Goal: Find specific page/section: Find specific page/section

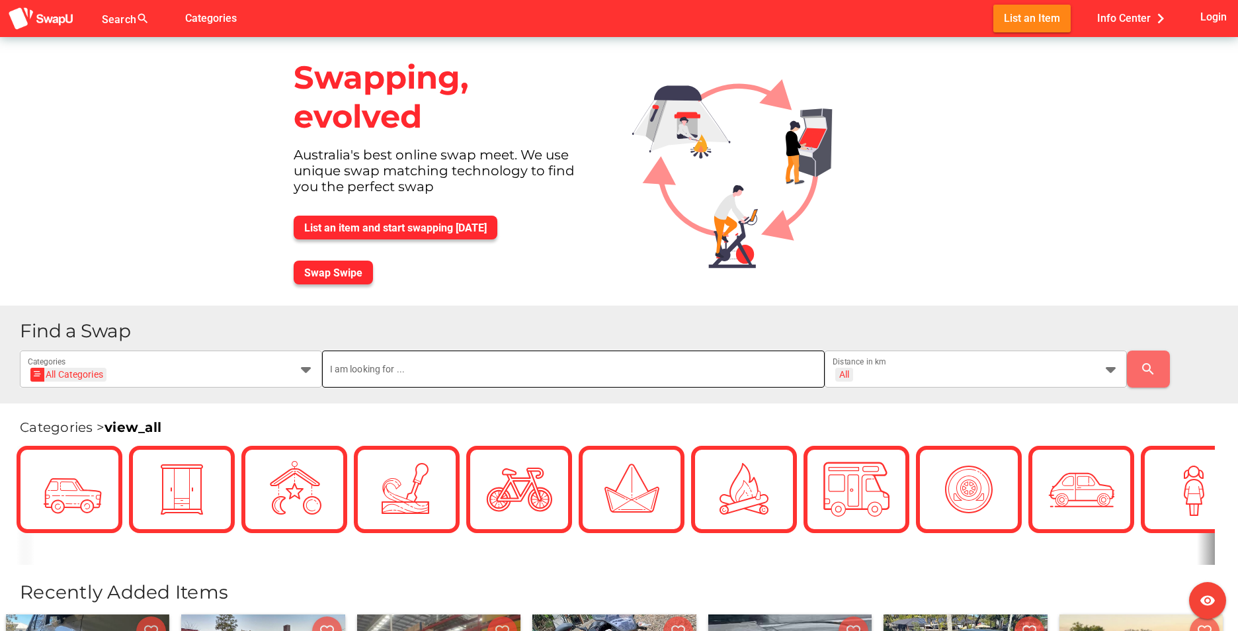
click at [555, 378] on input "text" at bounding box center [573, 368] width 487 height 37
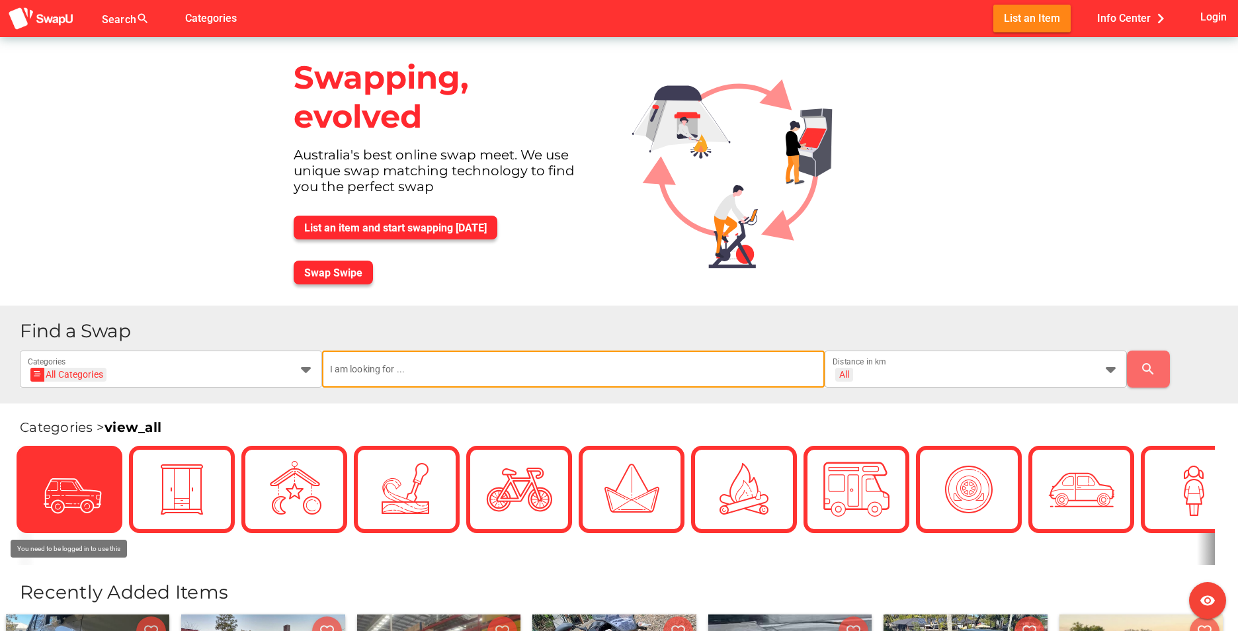
drag, startPoint x: 98, startPoint y: 454, endPoint x: 60, endPoint y: 477, distance: 44.5
click at [60, 477] on img at bounding box center [69, 489] width 66 height 66
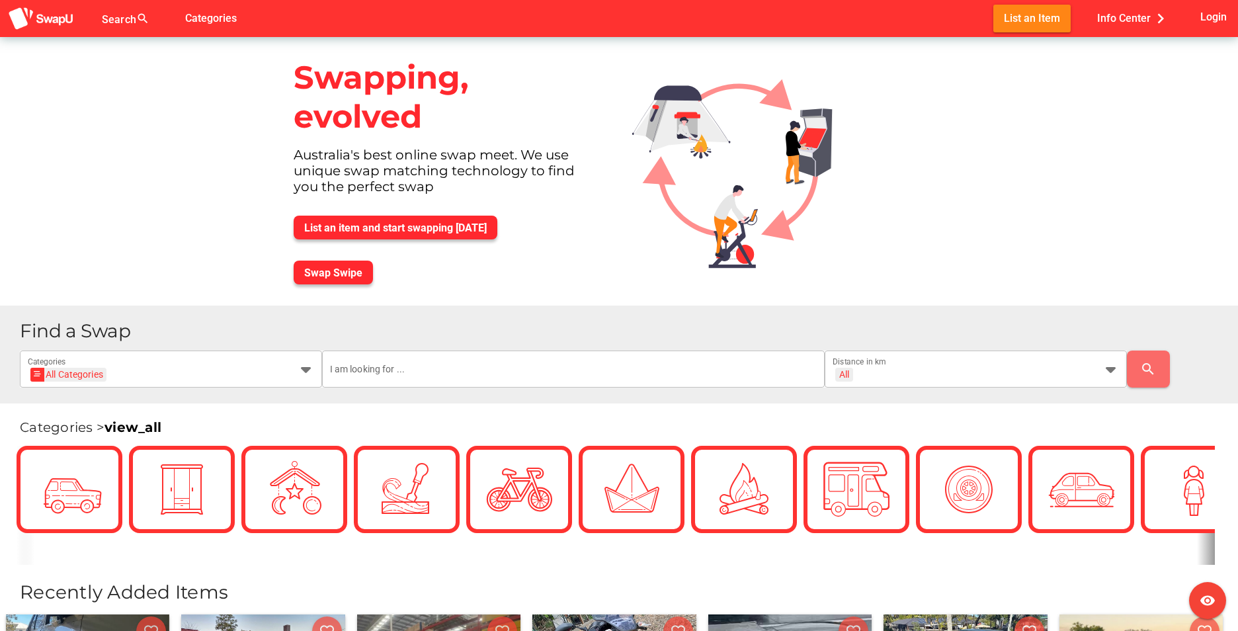
scroll to position [0, 66]
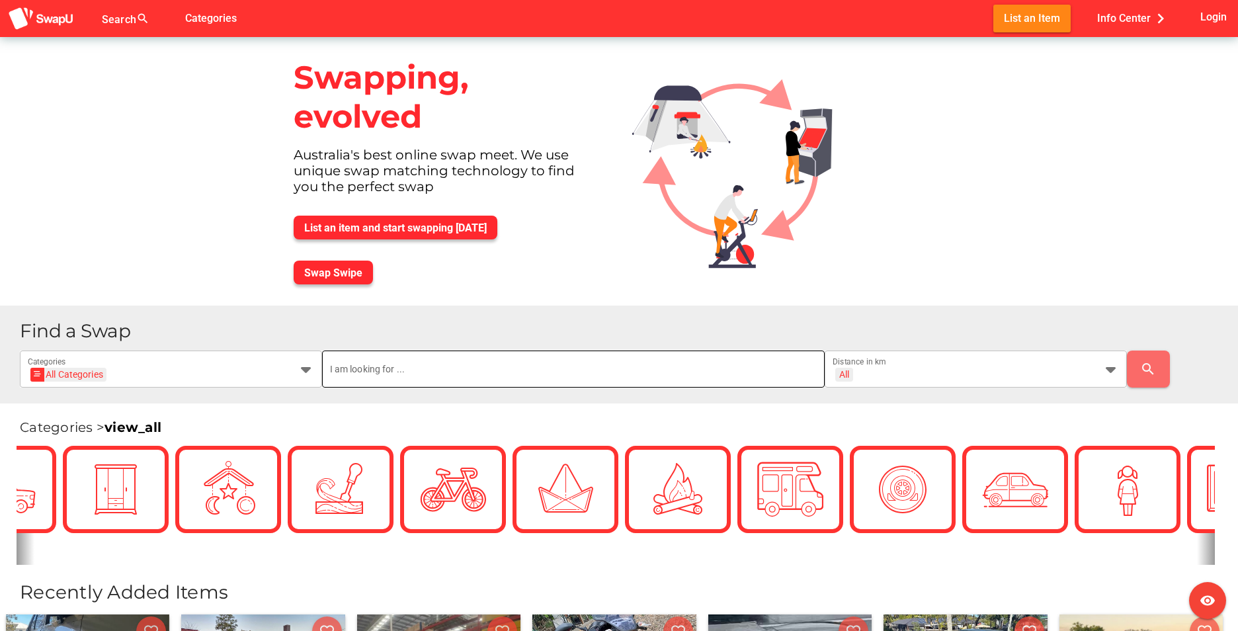
click at [591, 378] on input "text" at bounding box center [573, 368] width 487 height 37
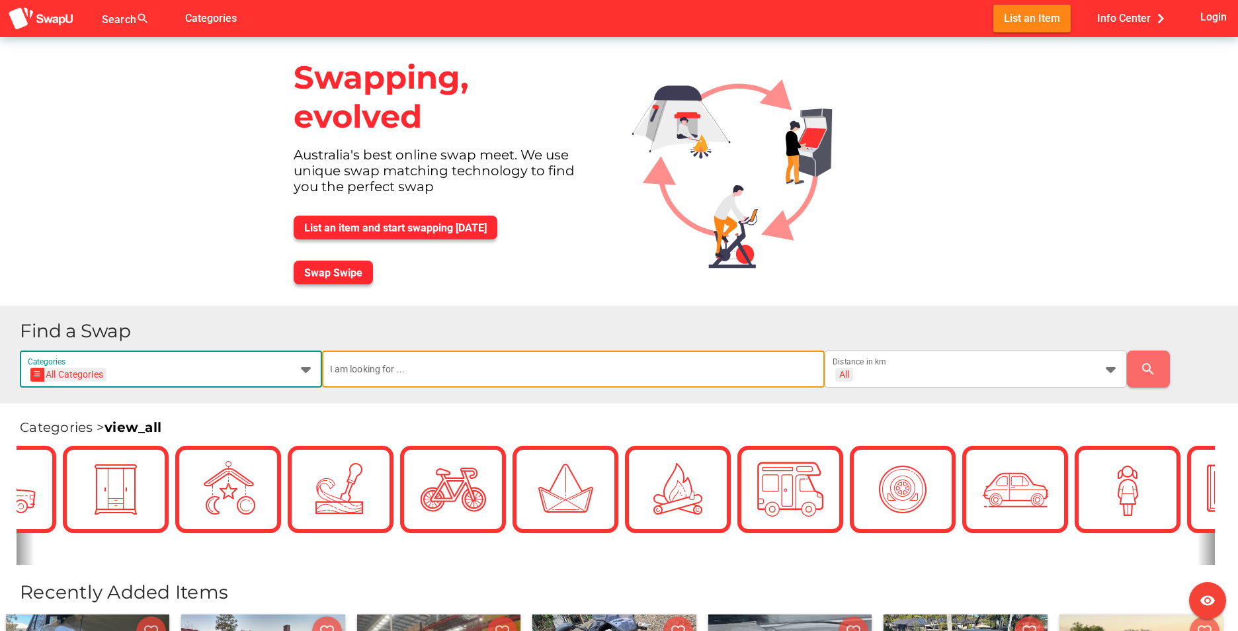
click at [300, 370] on icon at bounding box center [306, 369] width 16 height 16
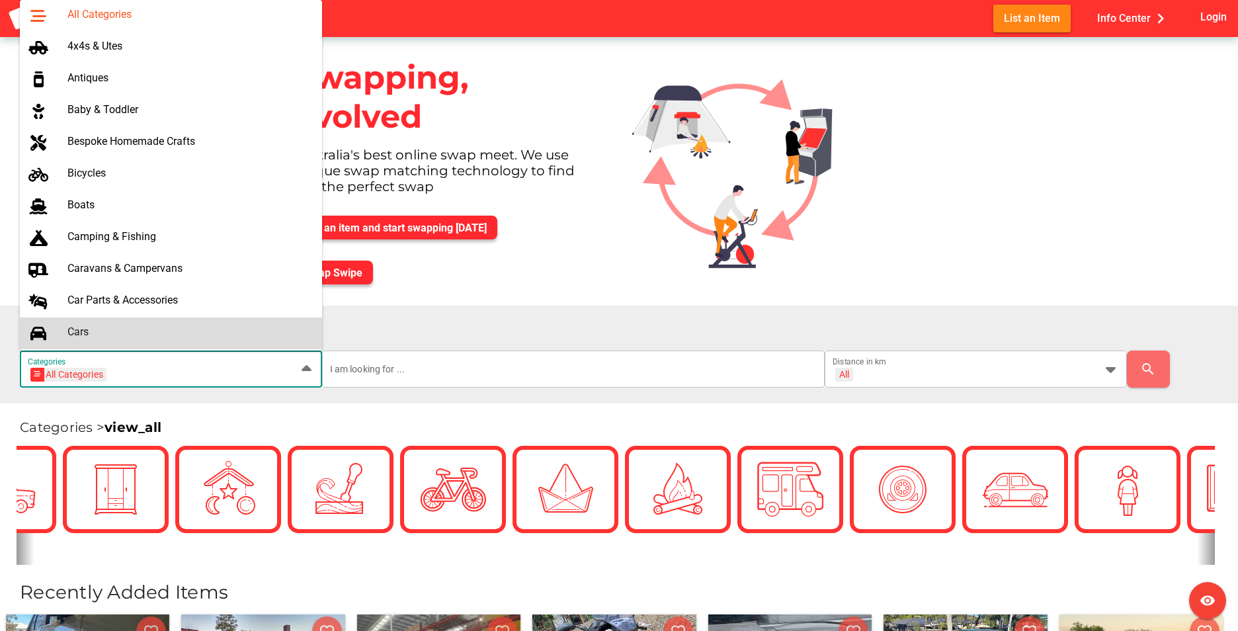
click at [110, 331] on div "Cars" at bounding box center [189, 331] width 244 height 13
type input "Cars"
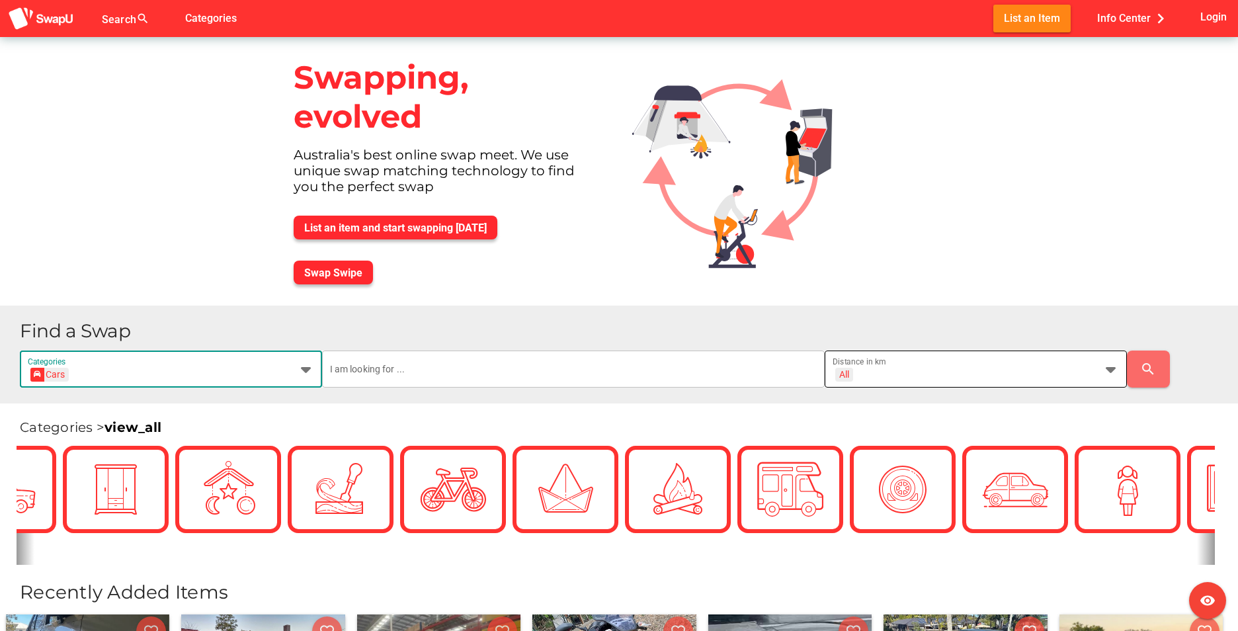
click at [1108, 366] on icon at bounding box center [1111, 369] width 16 height 16
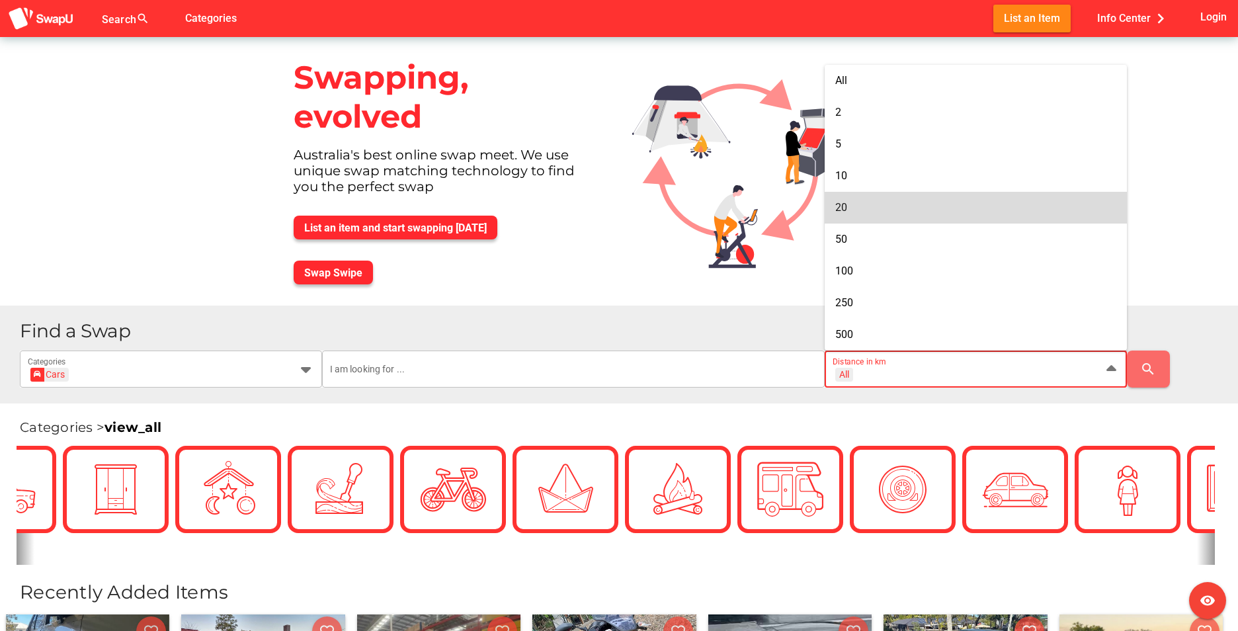
click at [862, 206] on div "20" at bounding box center [975, 207] width 281 height 13
type input "+ 20 km"
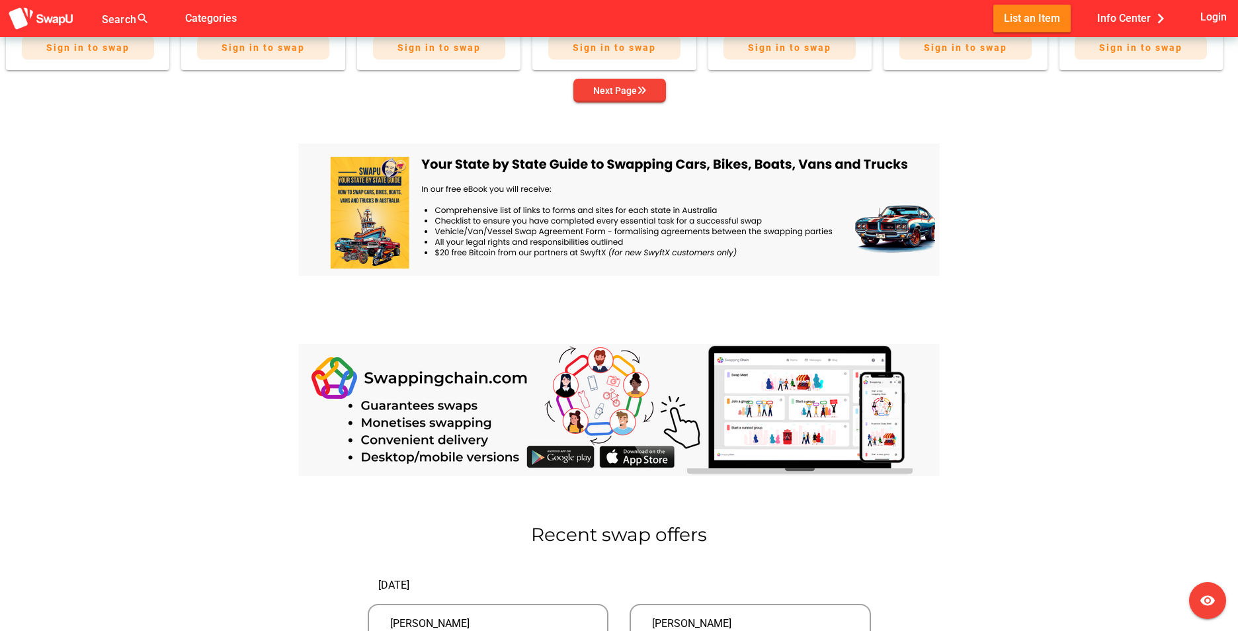
scroll to position [992, 0]
